Goal: Information Seeking & Learning: Learn about a topic

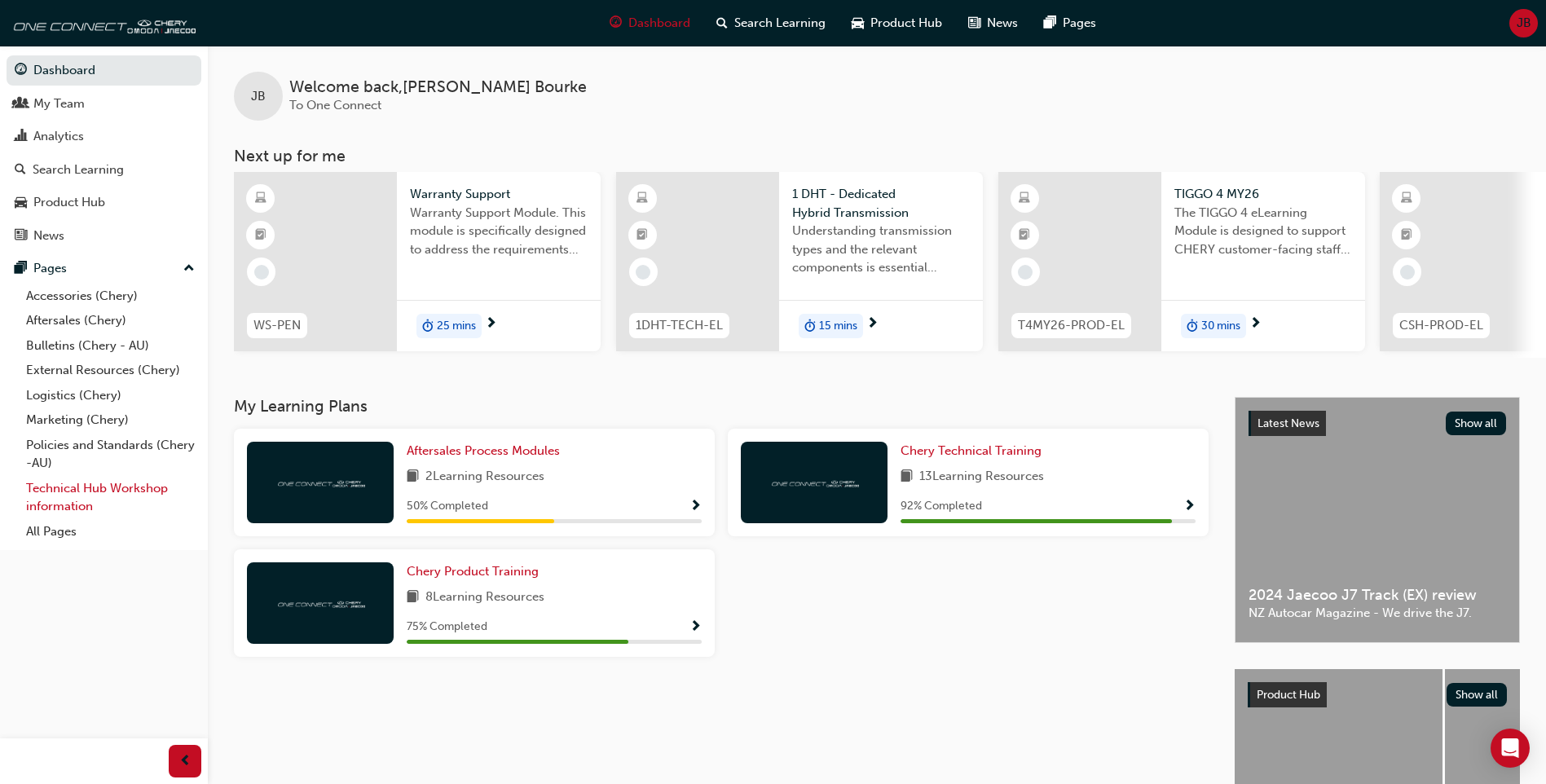
click at [97, 488] on link "Technical Hub Workshop information" at bounding box center [110, 497] width 182 height 43
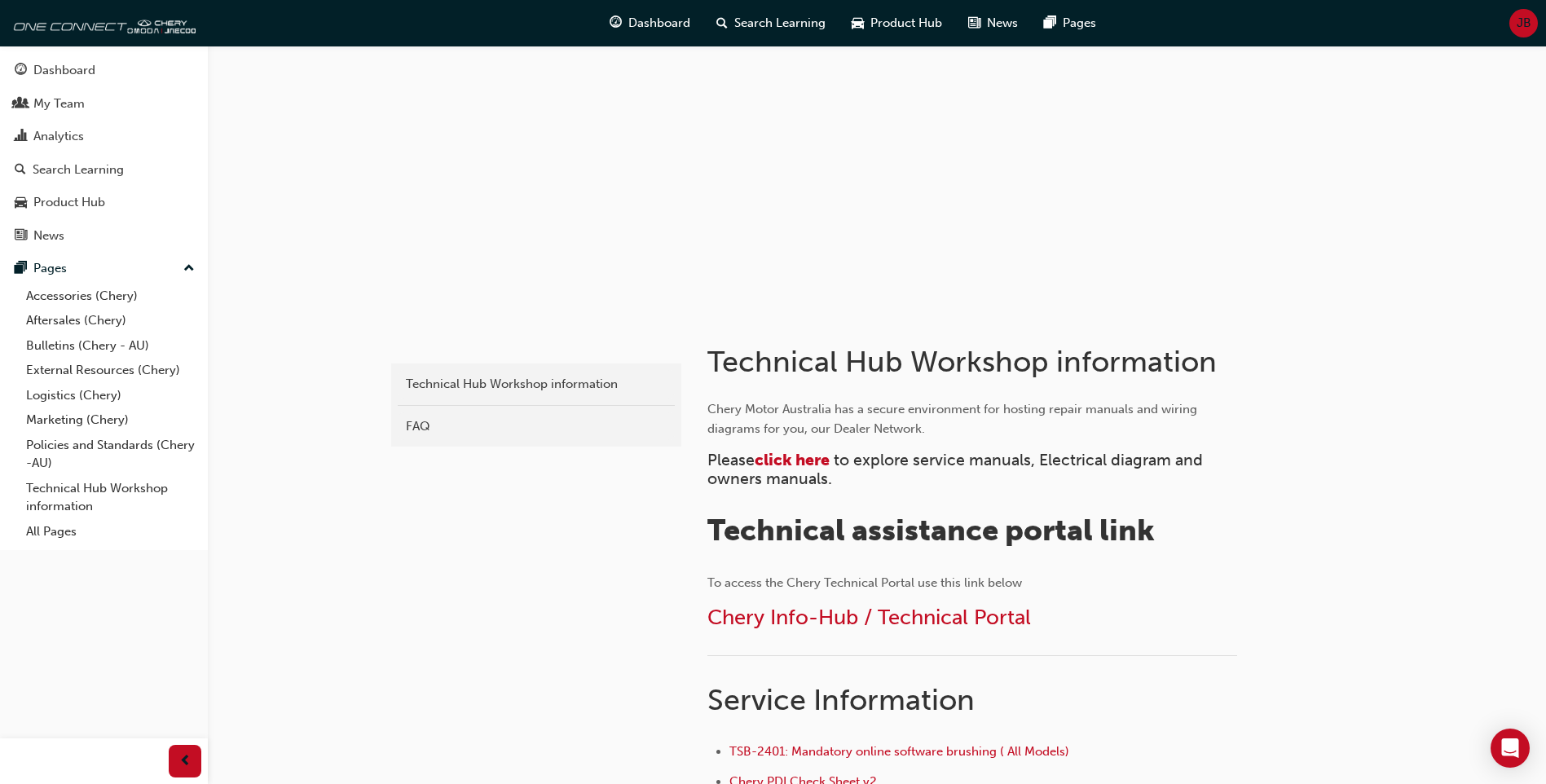
scroll to position [82, 0]
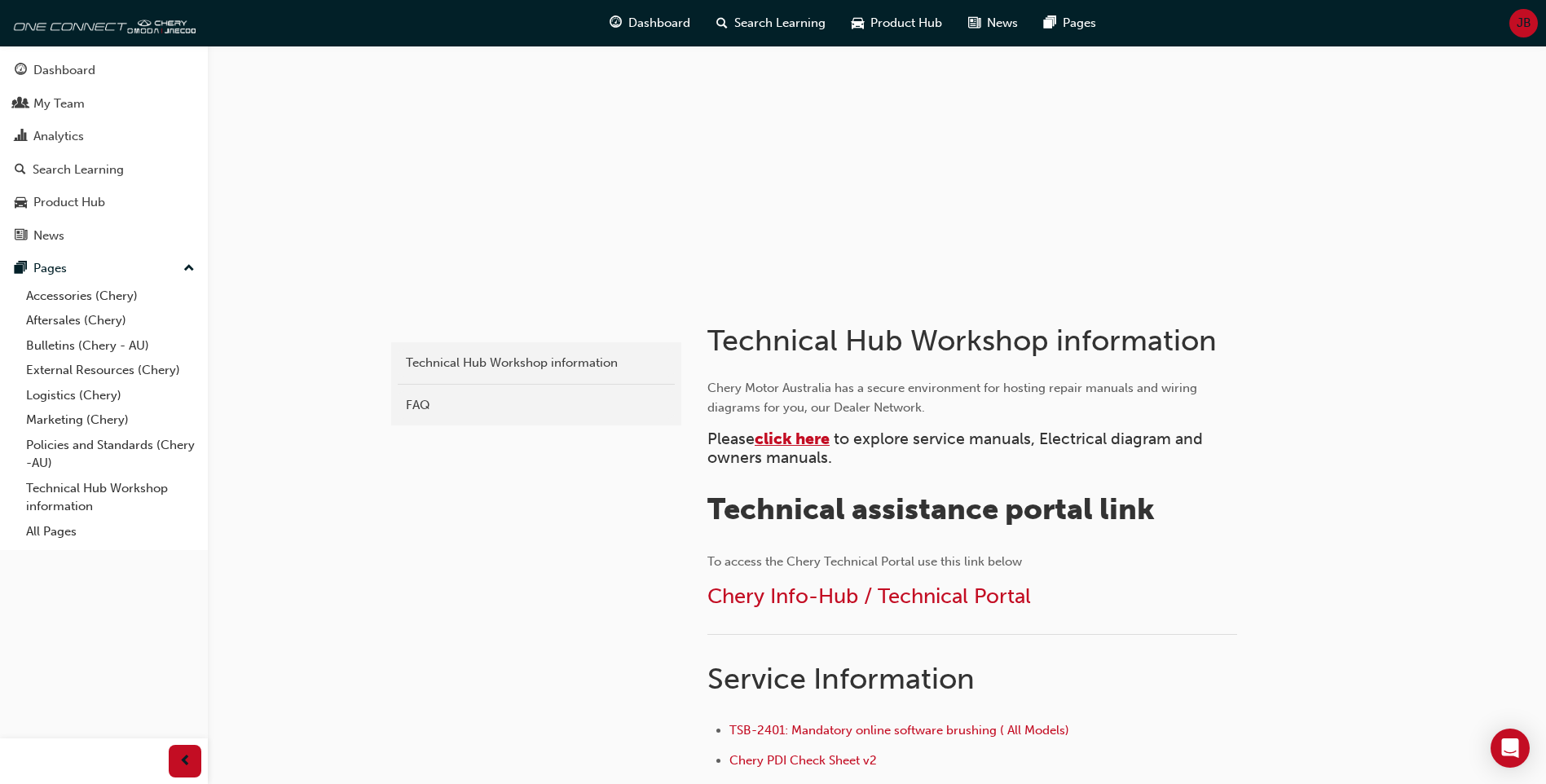
click at [797, 434] on span "click here" at bounding box center [792, 438] width 75 height 19
